Goal: Navigation & Orientation: Find specific page/section

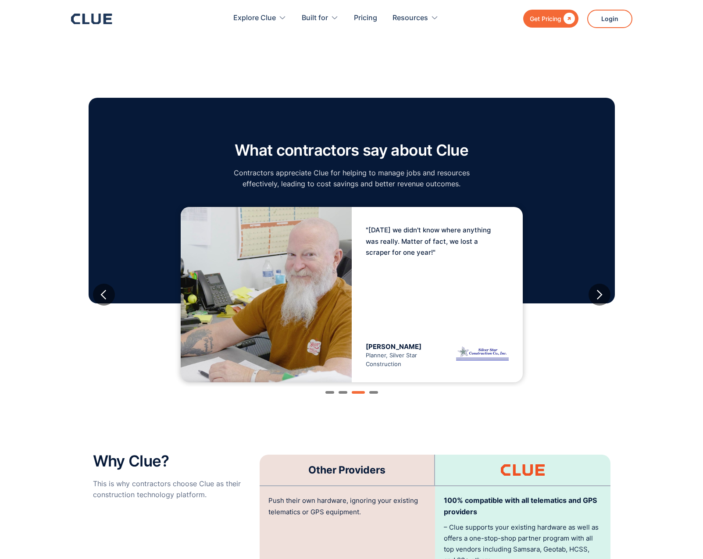
scroll to position [1351, 0]
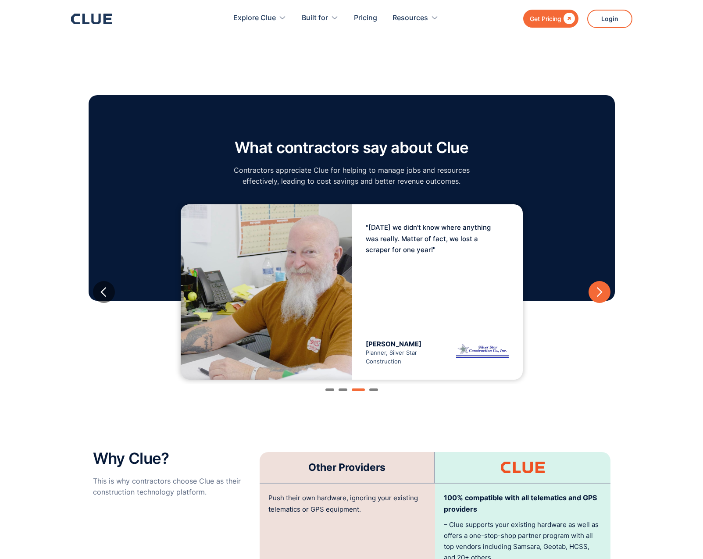
click at [601, 287] on div "next slide" at bounding box center [599, 292] width 11 height 11
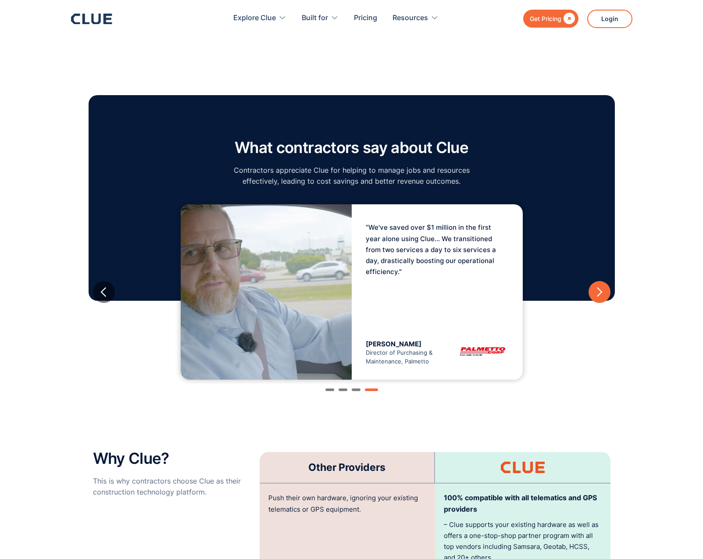
click at [601, 287] on div "next slide" at bounding box center [599, 292] width 11 height 11
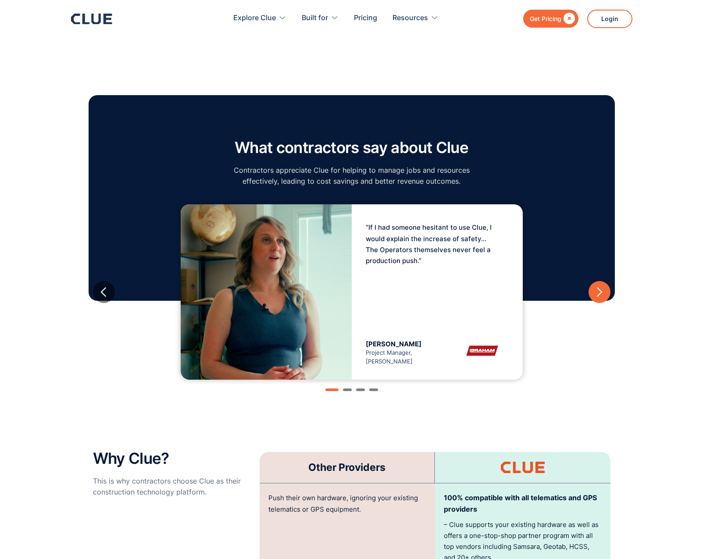
click at [601, 287] on div "next slide" at bounding box center [599, 292] width 11 height 11
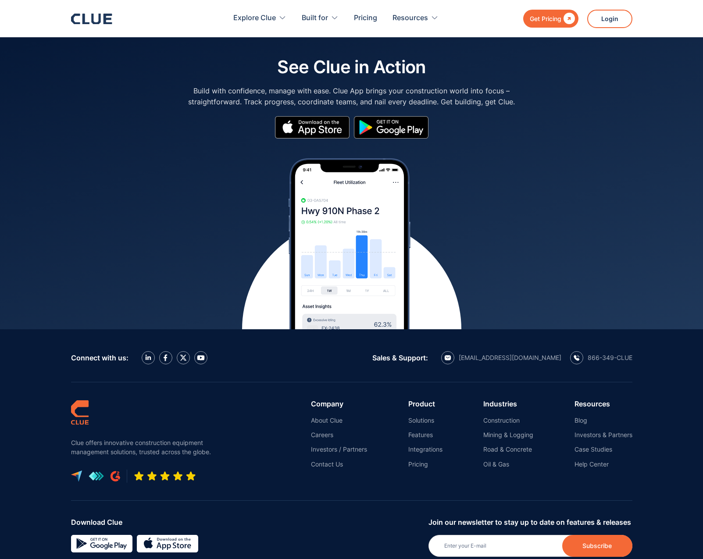
scroll to position [3813, 0]
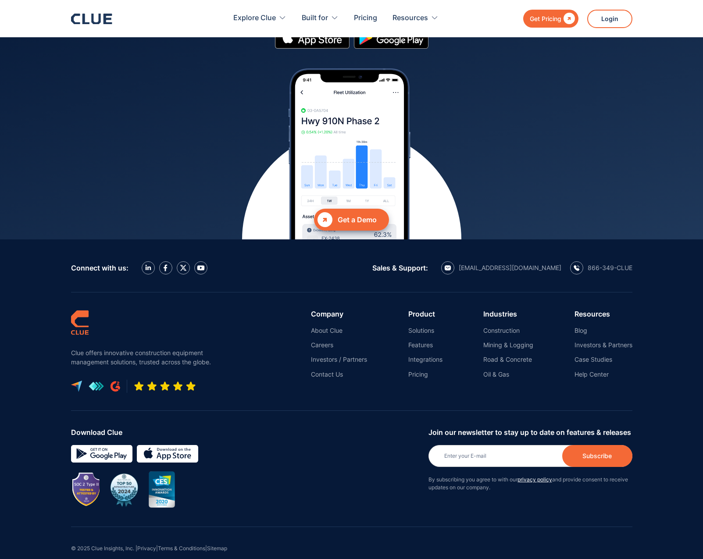
click at [94, 451] on div "Download Clue" at bounding box center [246, 467] width 351 height 79
click at [328, 327] on link "About Clue" at bounding box center [339, 331] width 56 height 8
